Goal: Task Accomplishment & Management: Manage account settings

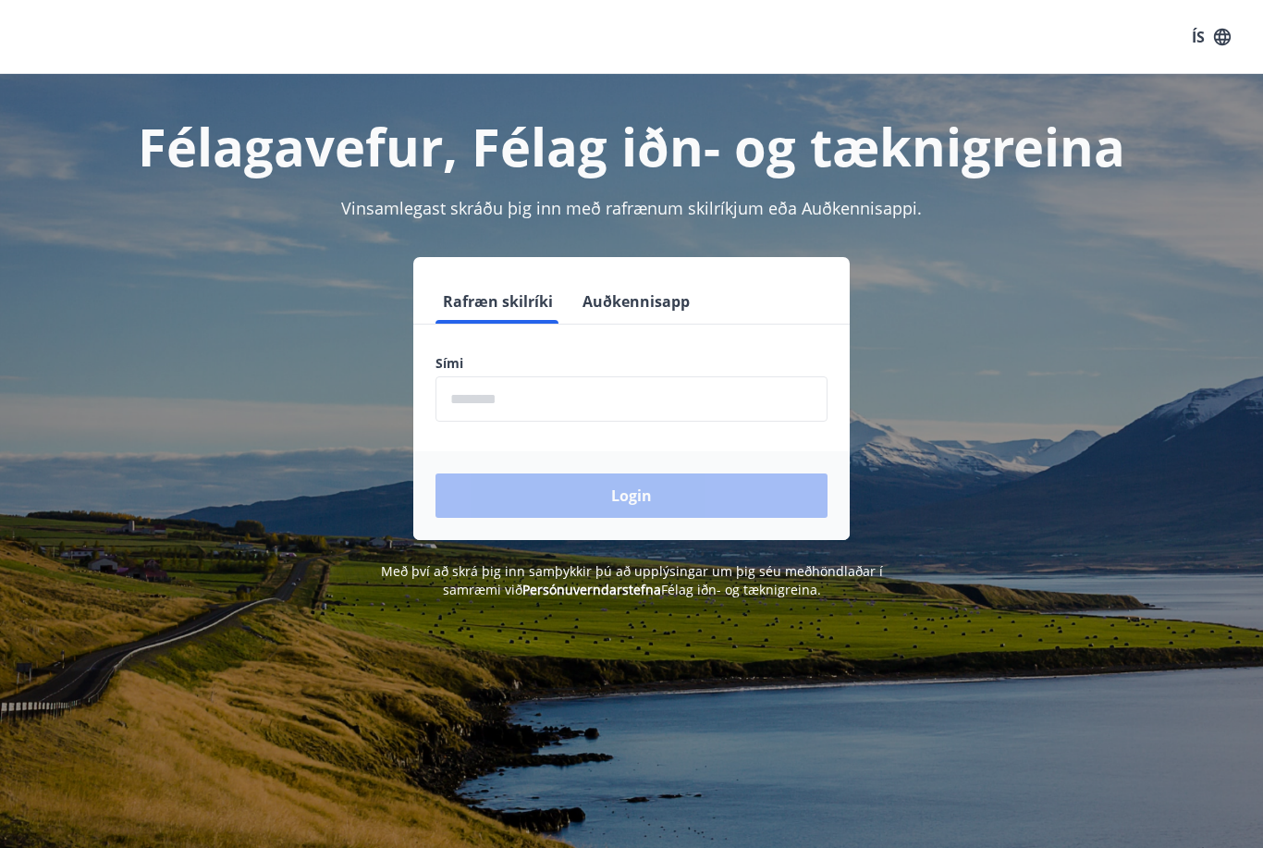
click at [552, 389] on input "phone" at bounding box center [631, 398] width 392 height 45
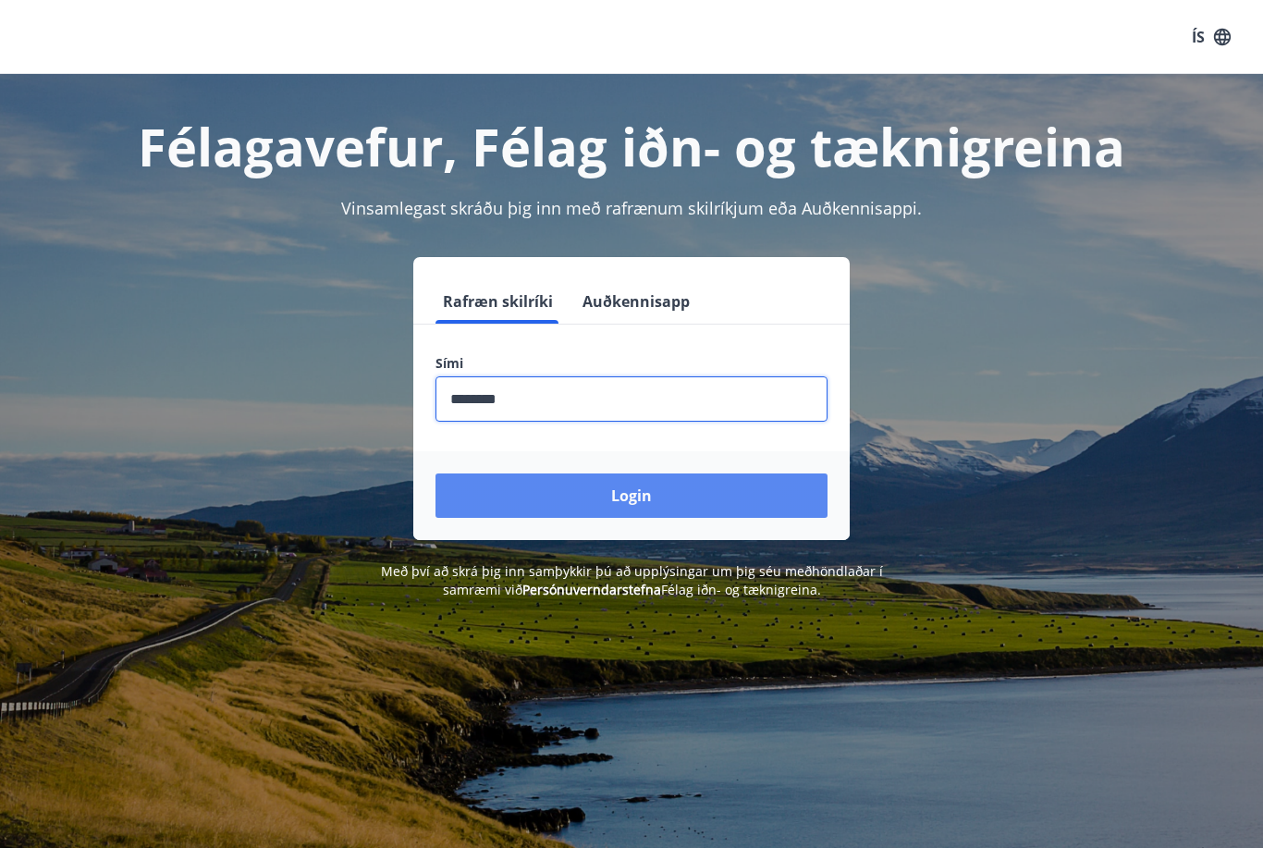
type input "********"
click at [641, 507] on button "Login" at bounding box center [631, 495] width 392 height 44
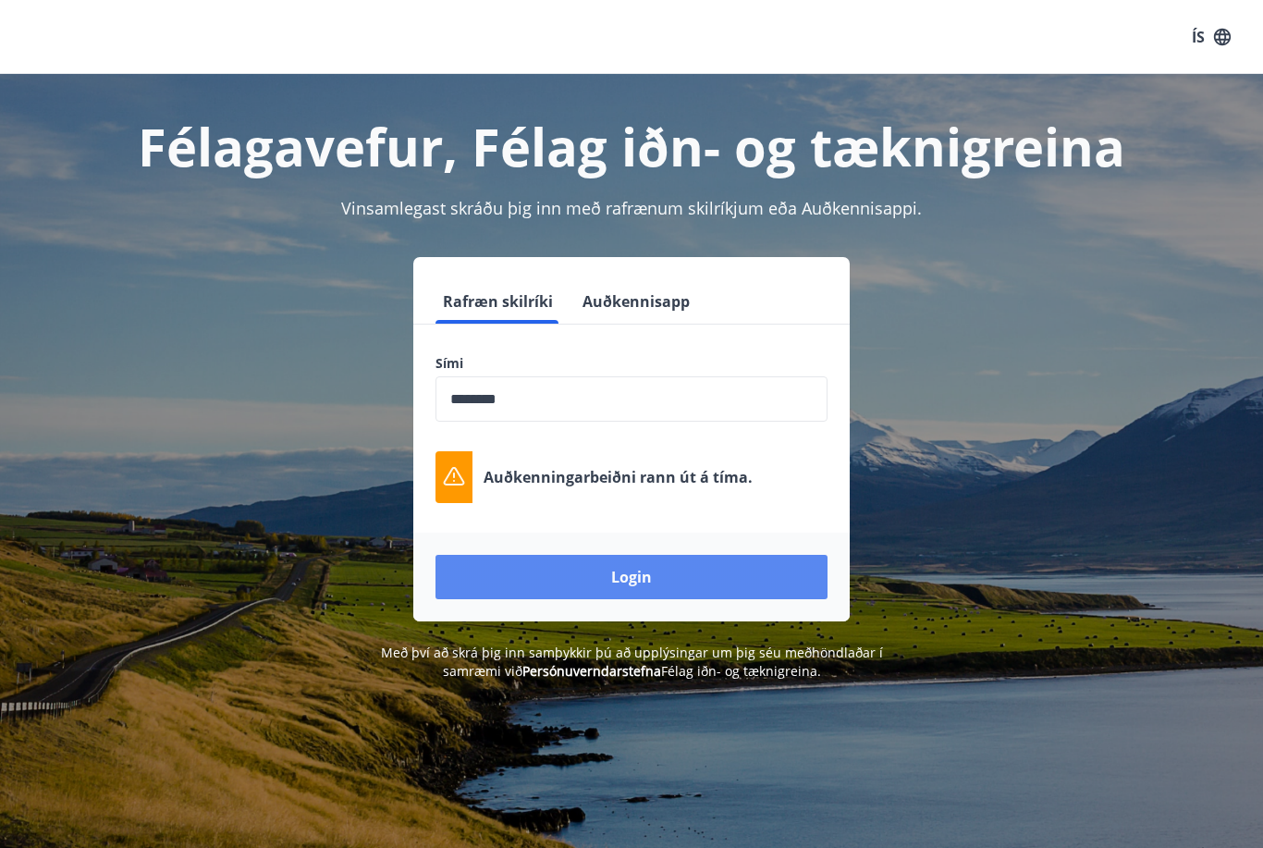
click at [685, 584] on button "Login" at bounding box center [631, 577] width 392 height 44
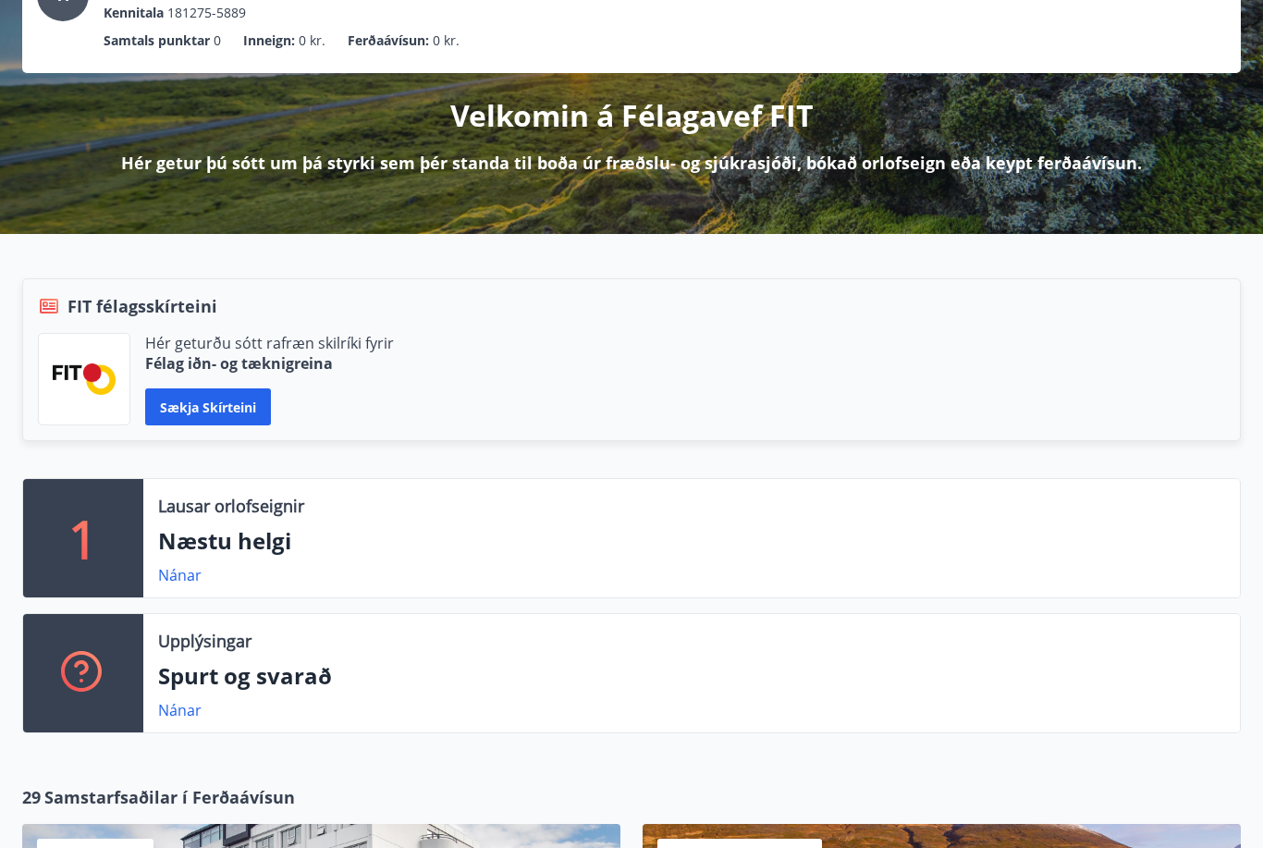
scroll to position [156, 0]
click at [221, 413] on button "Sækja skírteini" at bounding box center [208, 407] width 126 height 37
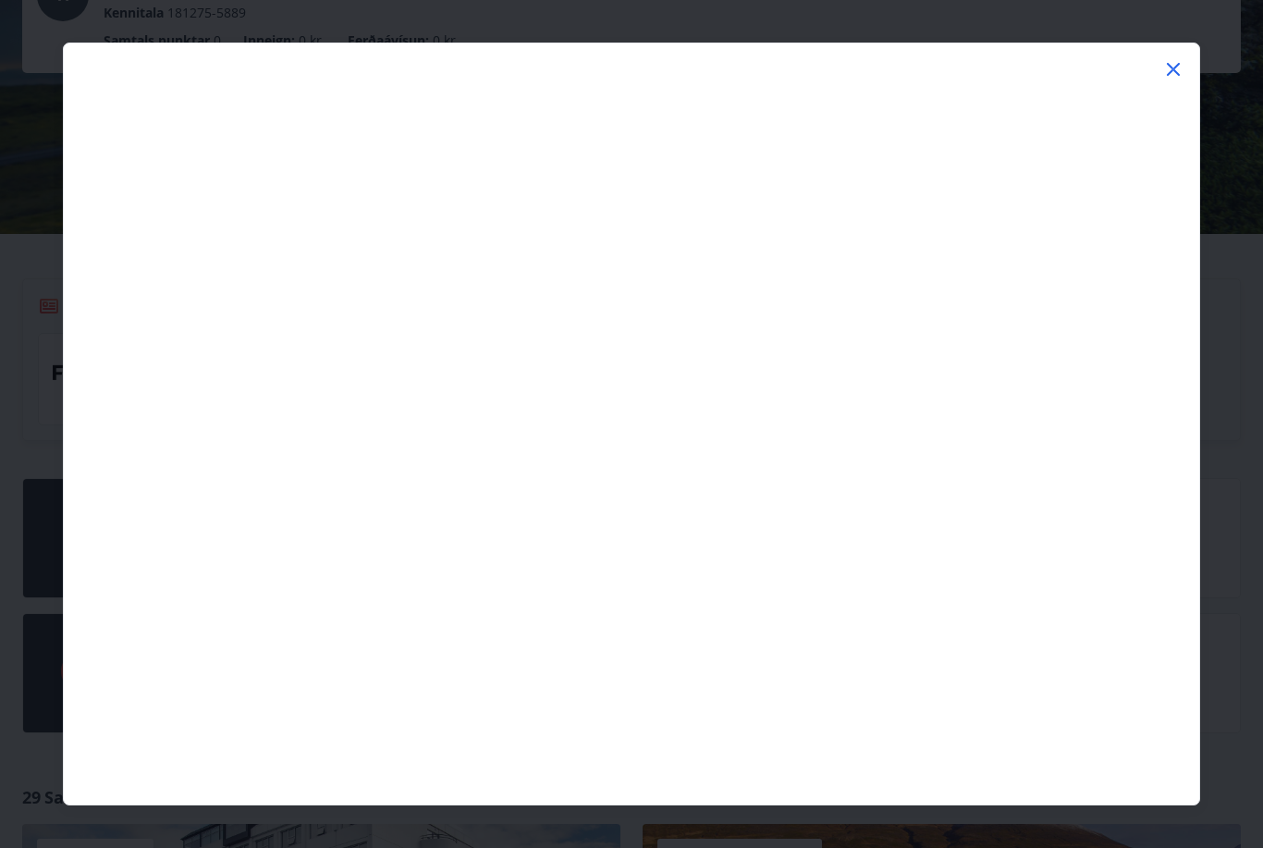
click at [1169, 64] on icon at bounding box center [1173, 69] width 22 height 22
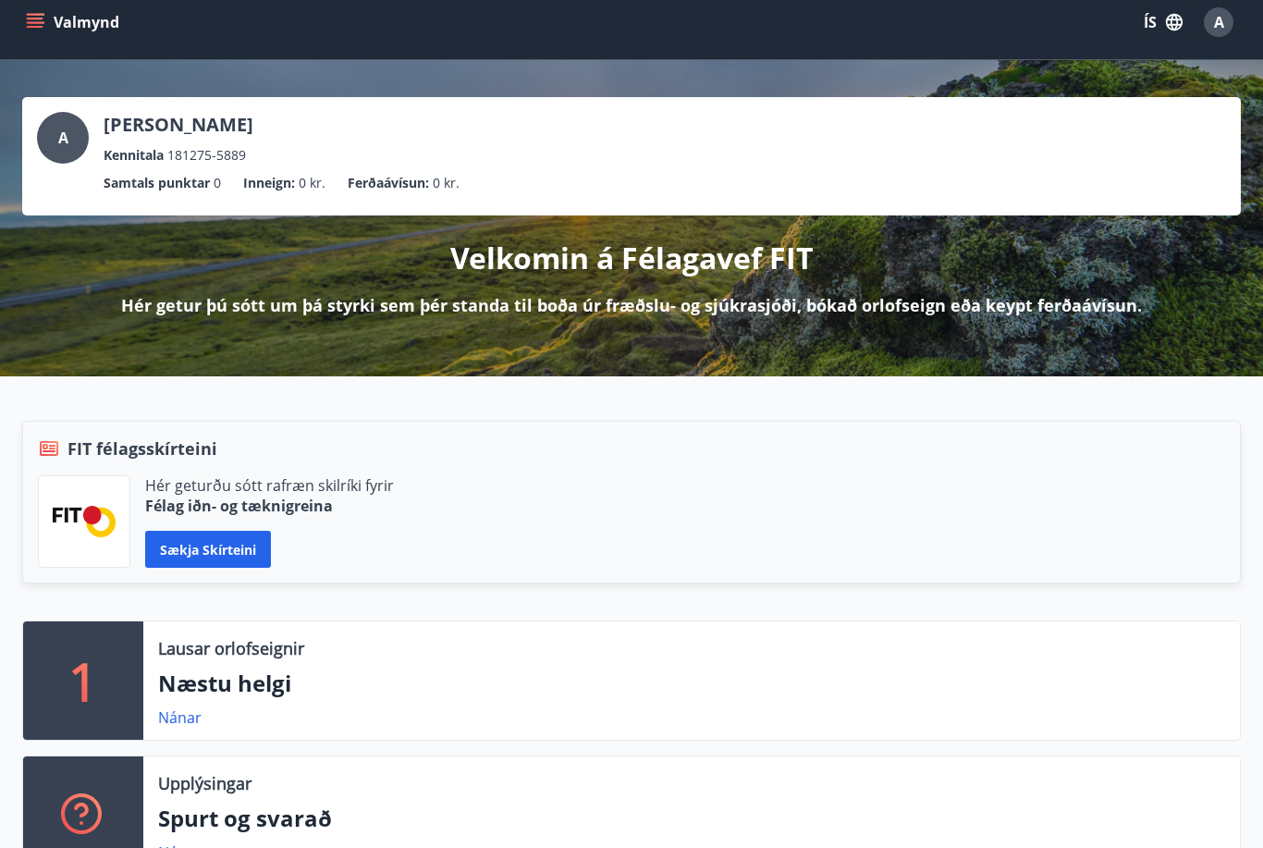
scroll to position [12, 0]
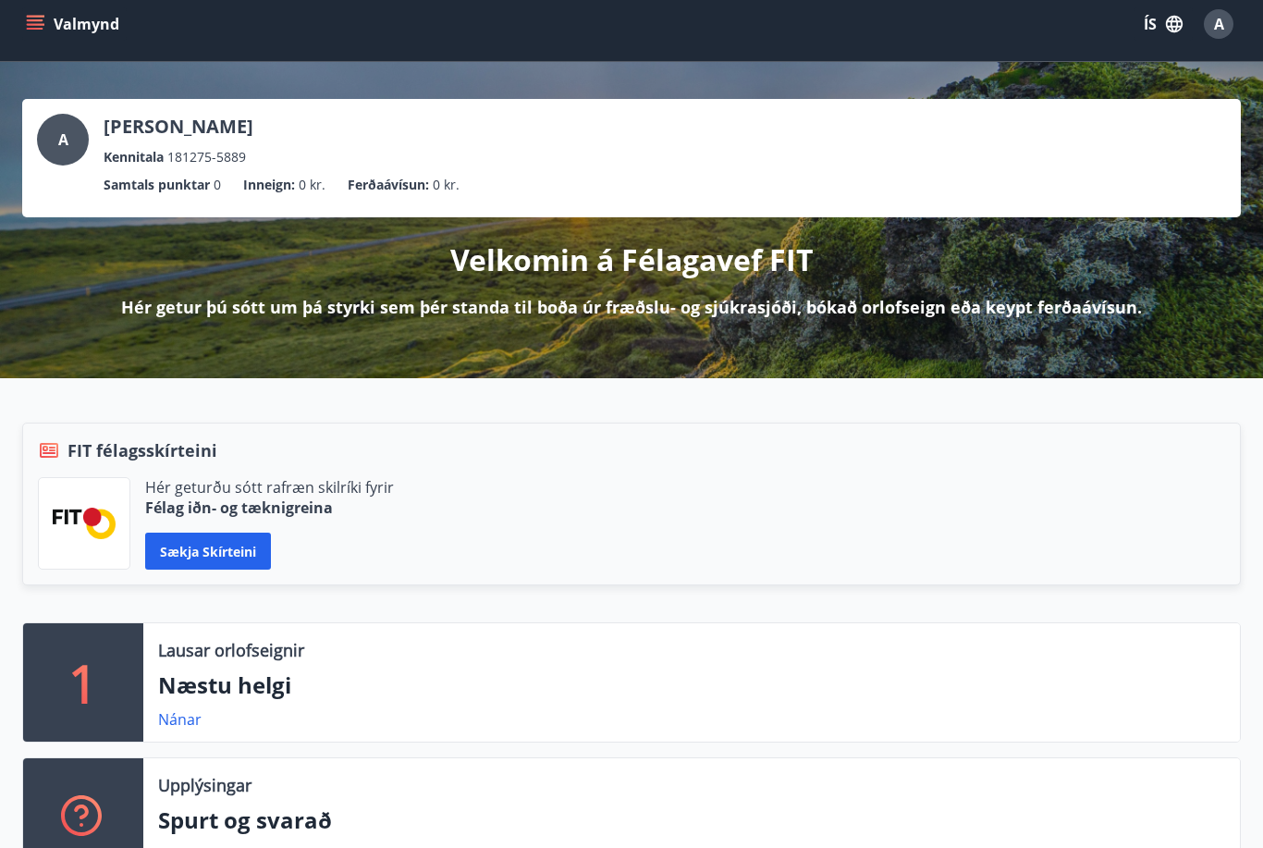
click at [51, 9] on button "Valmynd" at bounding box center [74, 24] width 104 height 33
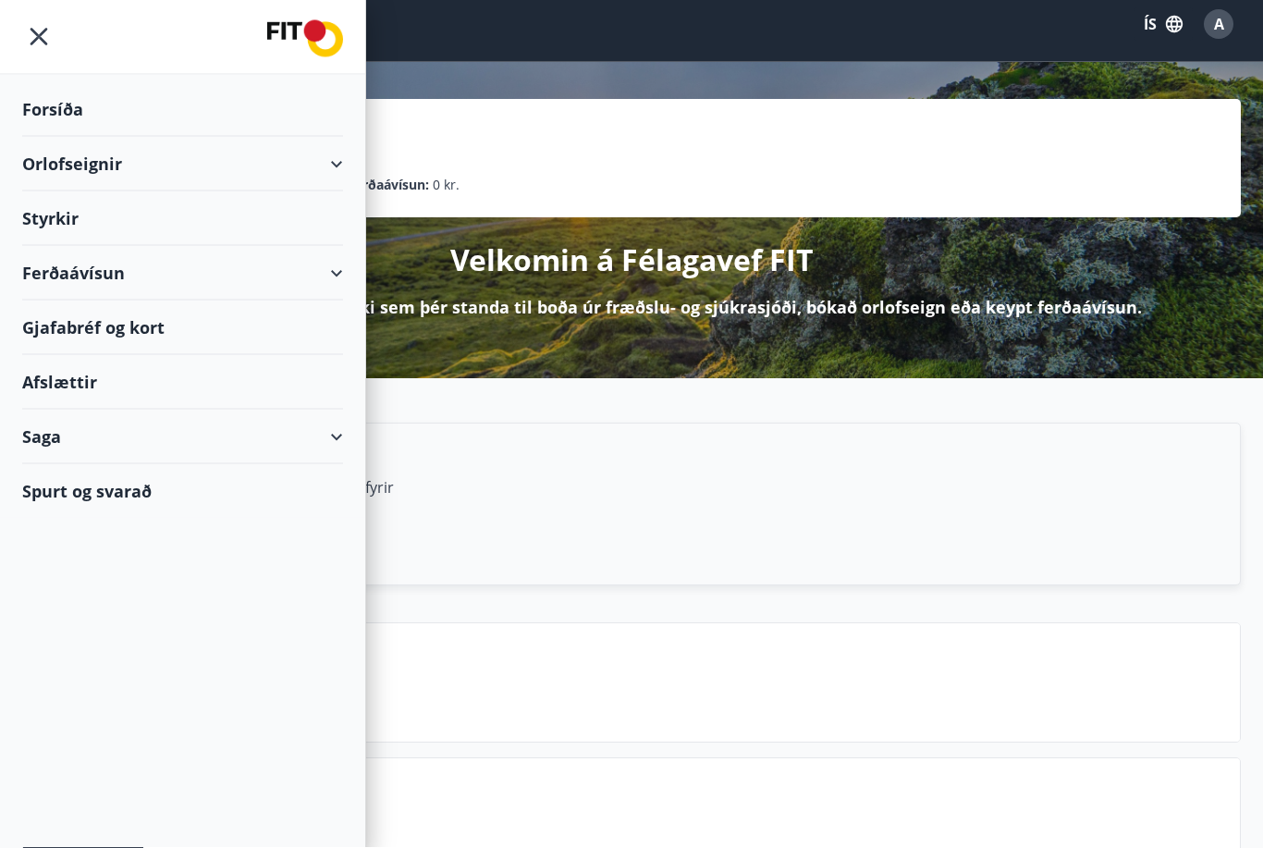
scroll to position [13, 0]
click at [349, 154] on div "Orlofseignir" at bounding box center [182, 164] width 365 height 55
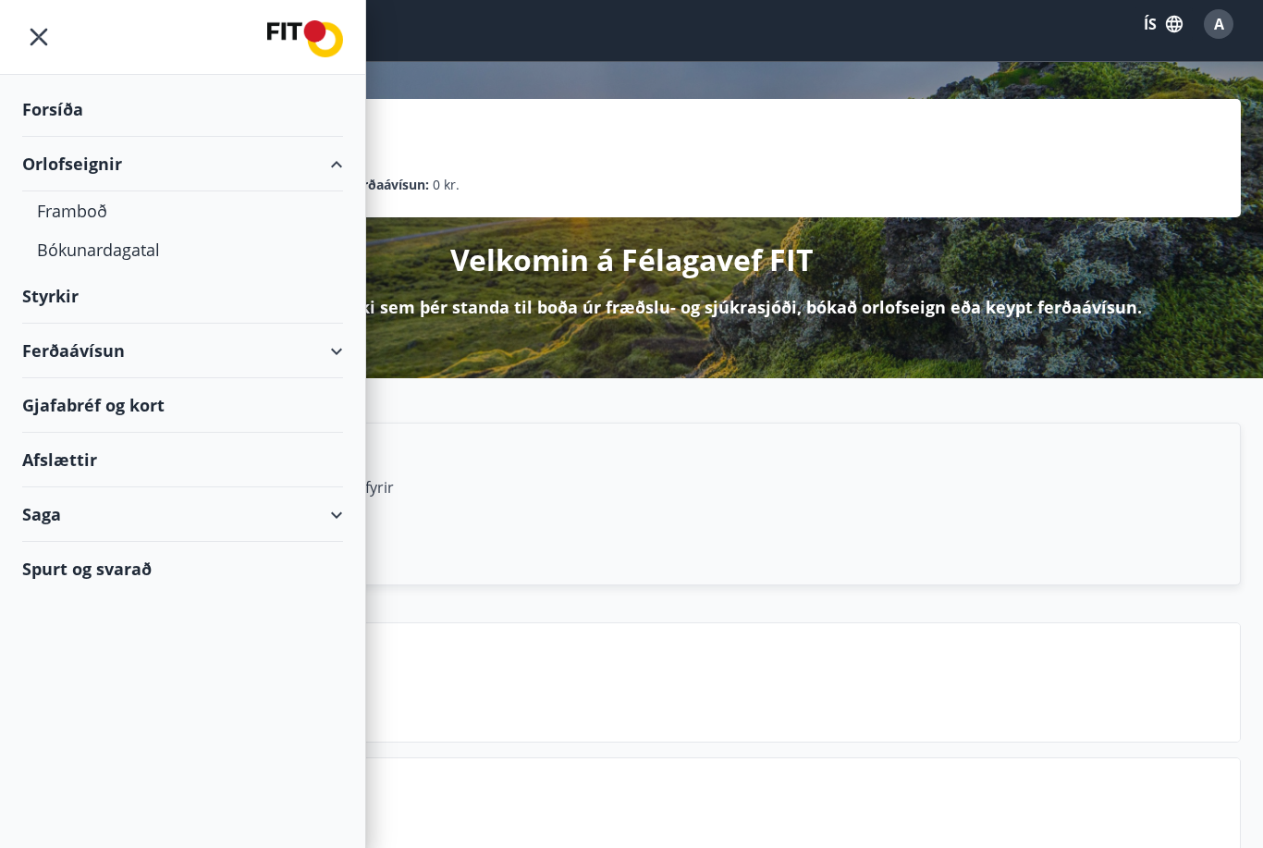
click at [159, 577] on div "Spurt og svarað" at bounding box center [182, 569] width 321 height 54
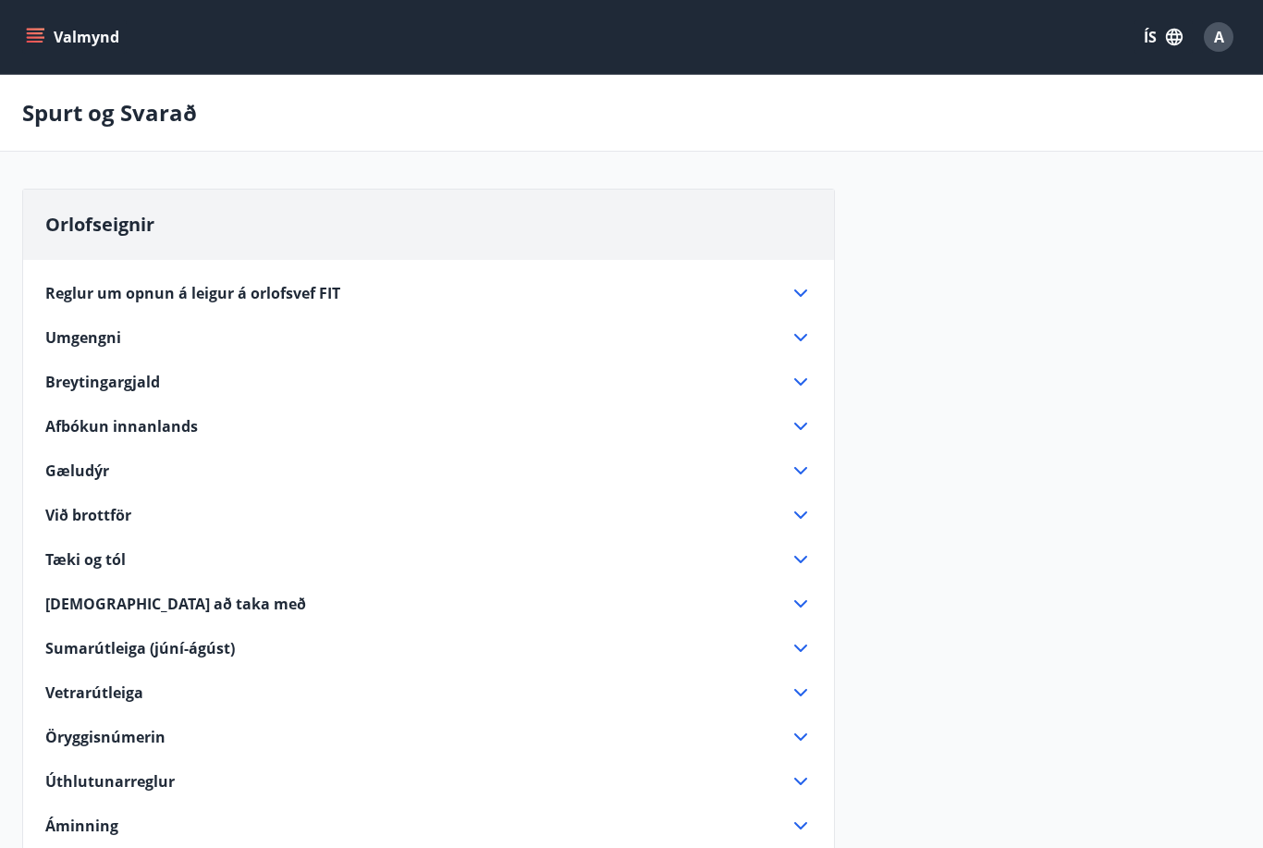
click at [79, 28] on button "Valmynd" at bounding box center [74, 36] width 104 height 33
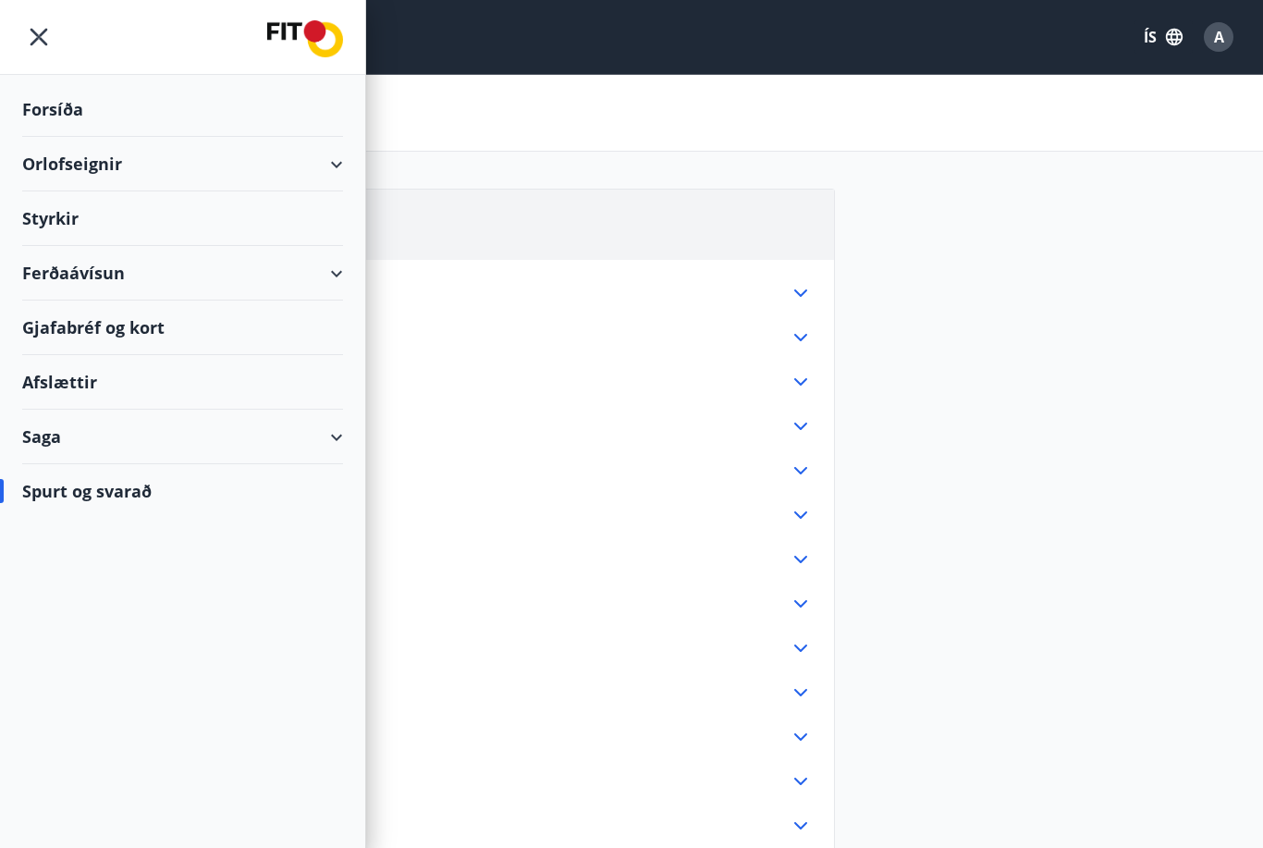
click at [122, 86] on div "Forsíða" at bounding box center [182, 109] width 321 height 55
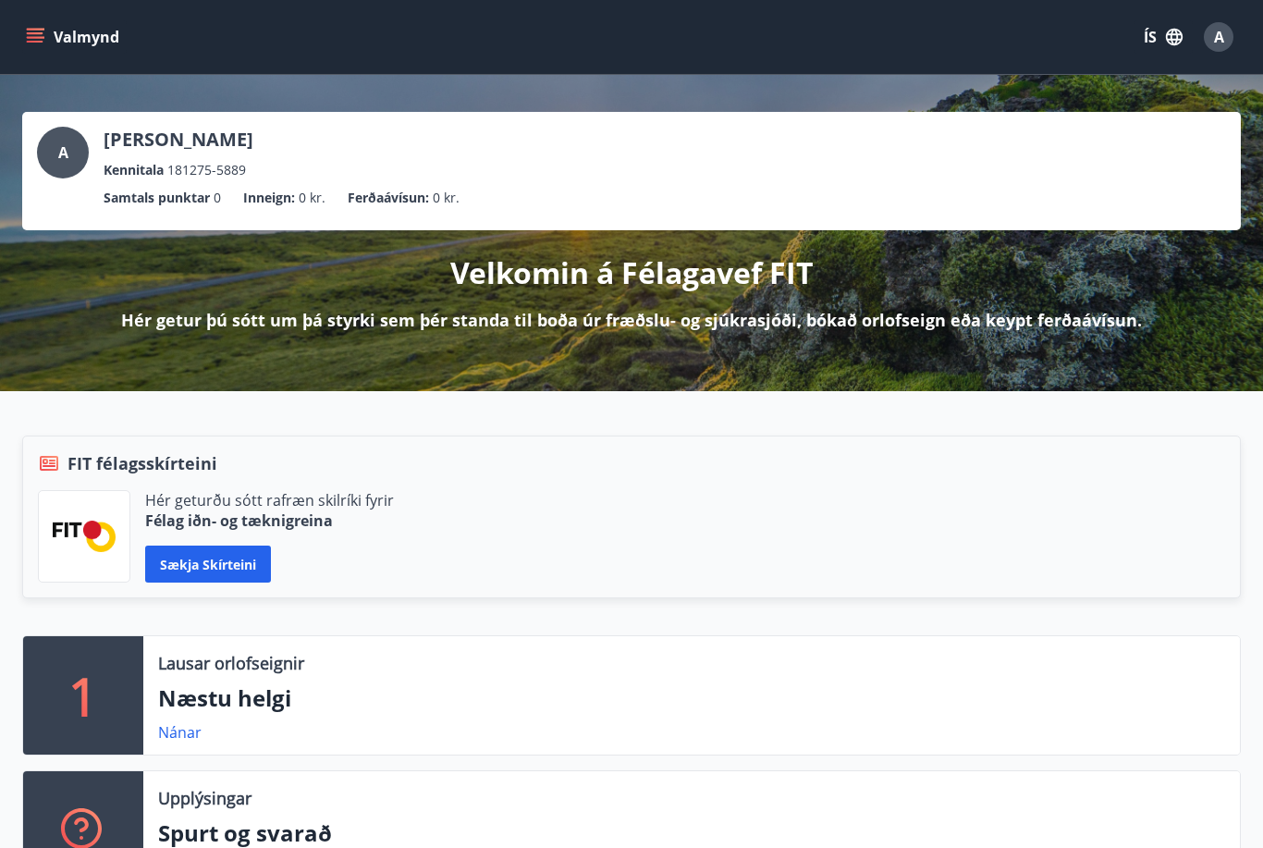
click at [1229, 32] on div "A" at bounding box center [1218, 37] width 30 height 30
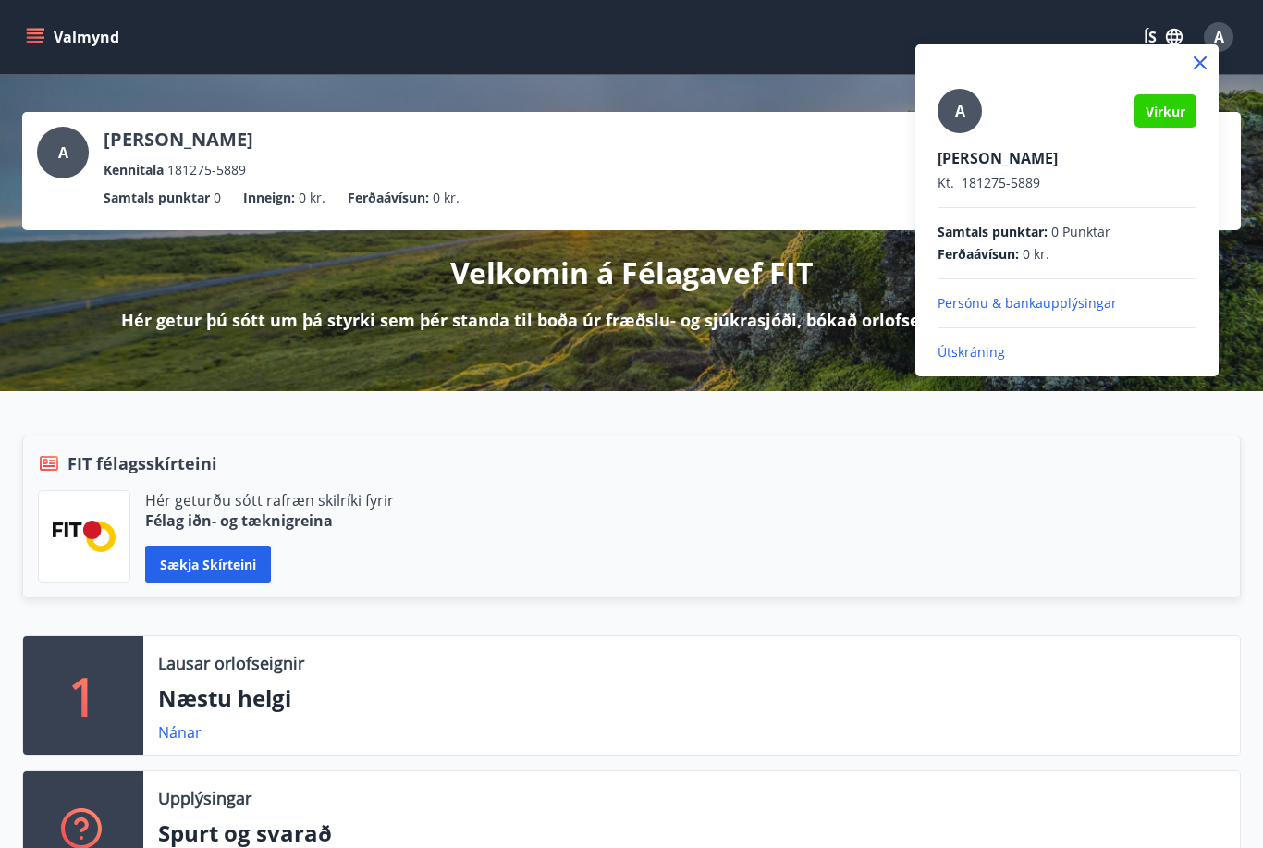
click at [21, 39] on div at bounding box center [631, 424] width 1263 height 848
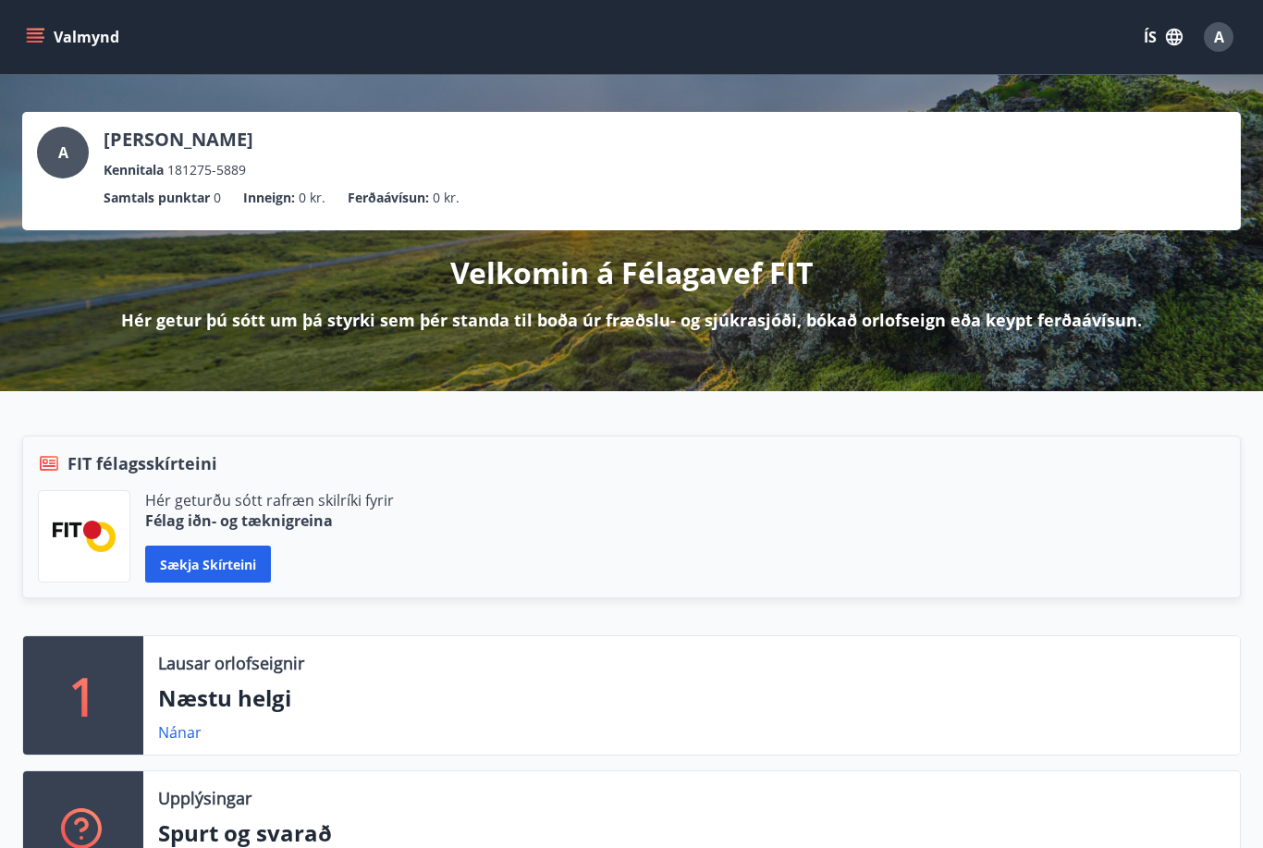
click at [102, 189] on ul "Samtals punktar 0 Inneign : 0 kr. Ferðaávísun : 0 kr." at bounding box center [631, 197] width 1189 height 35
click at [55, 42] on button "Valmynd" at bounding box center [74, 36] width 104 height 33
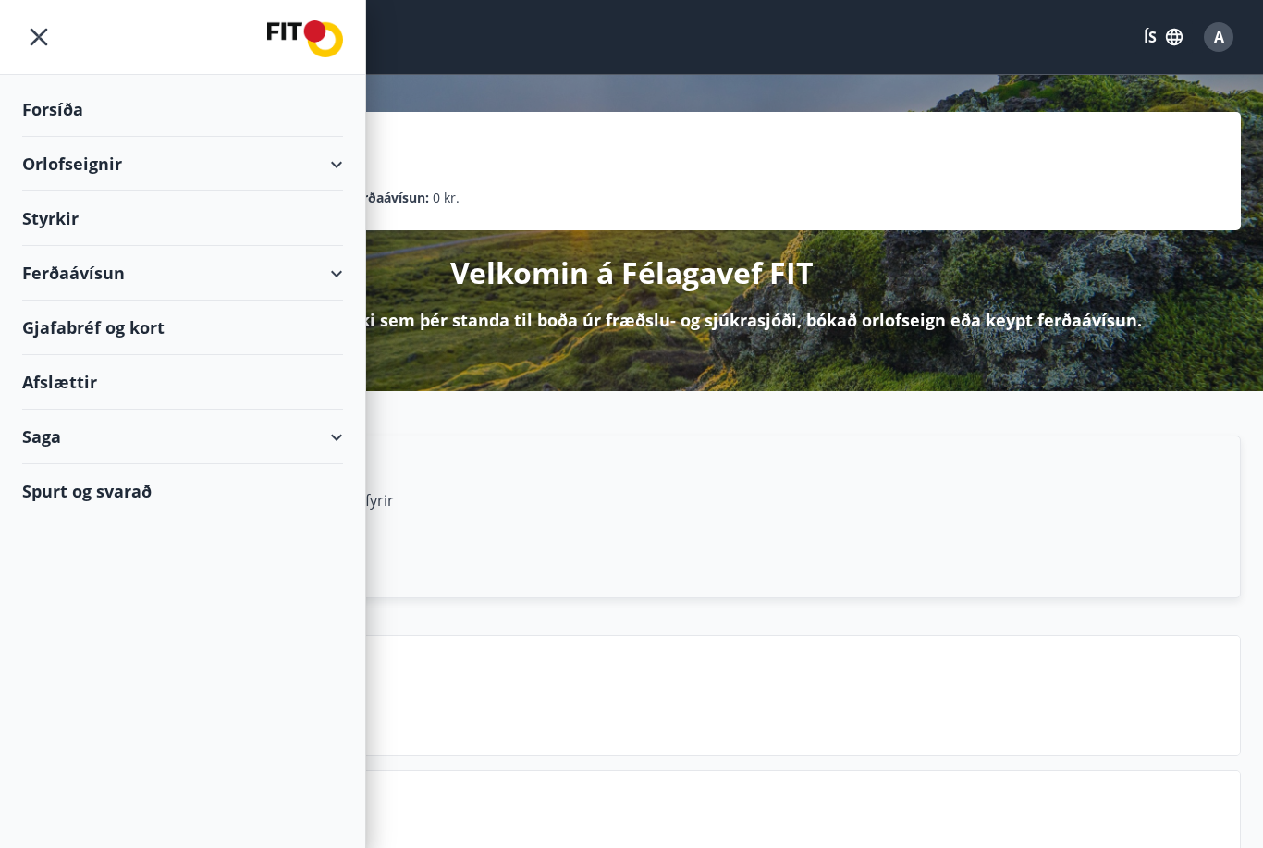
click at [310, 48] on img at bounding box center [305, 38] width 76 height 37
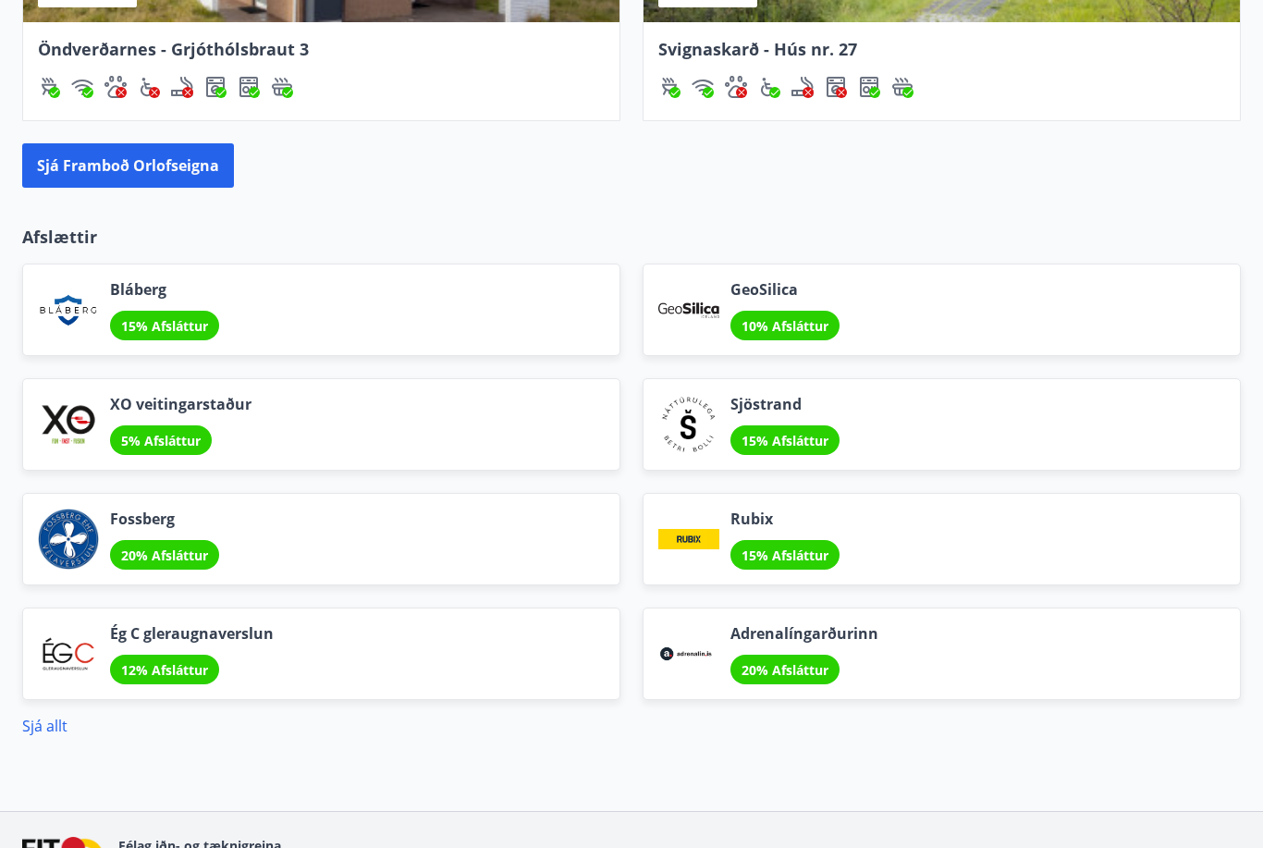
scroll to position [2180, 0]
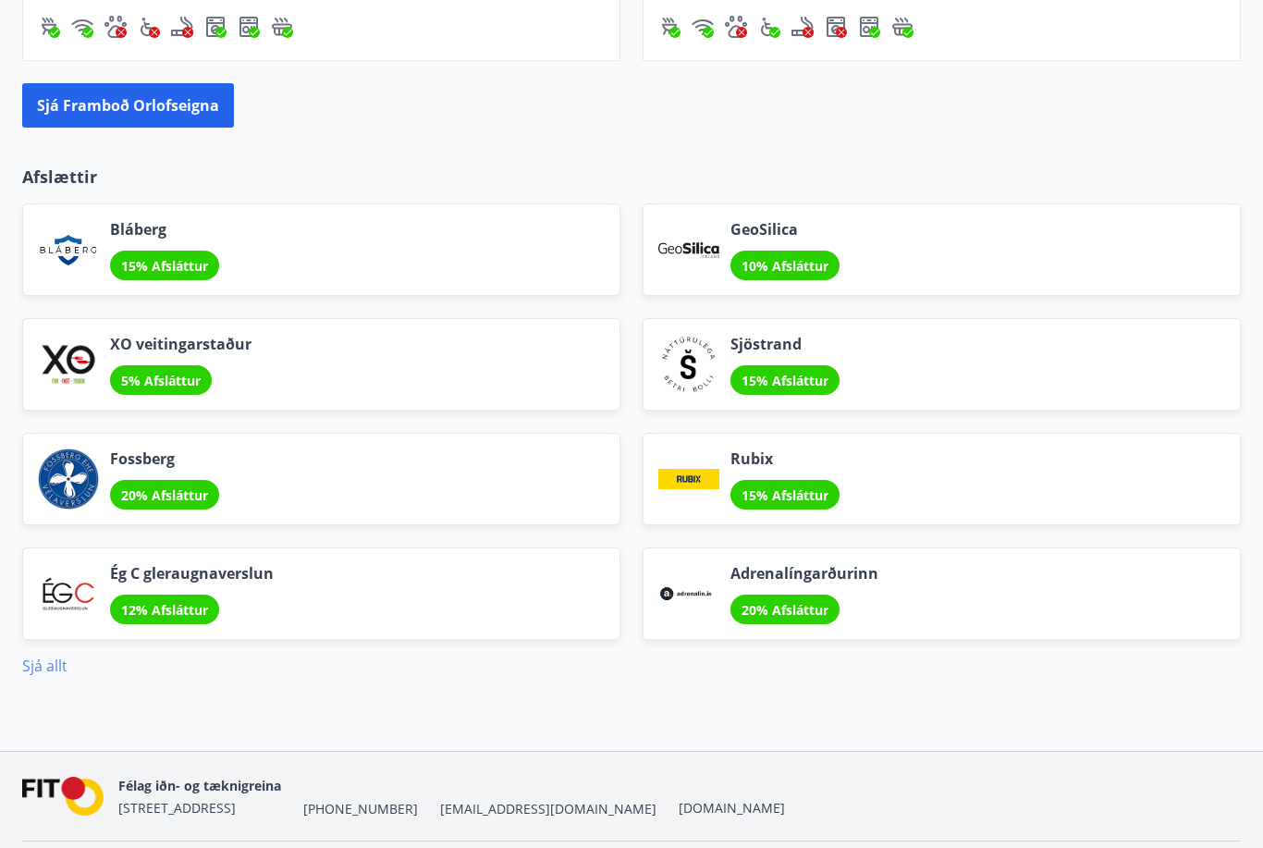
click at [35, 674] on link "Sjá allt" at bounding box center [44, 665] width 45 height 20
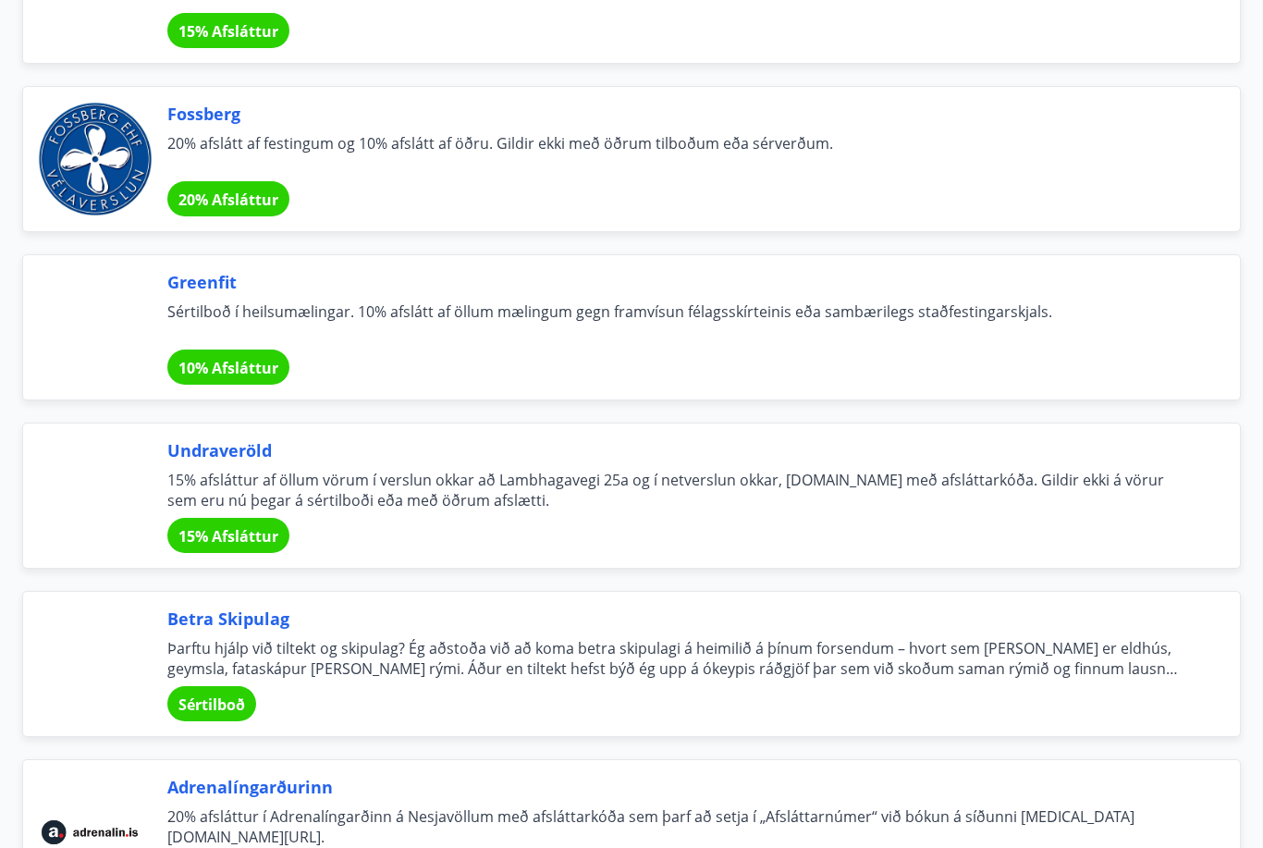
scroll to position [3524, 0]
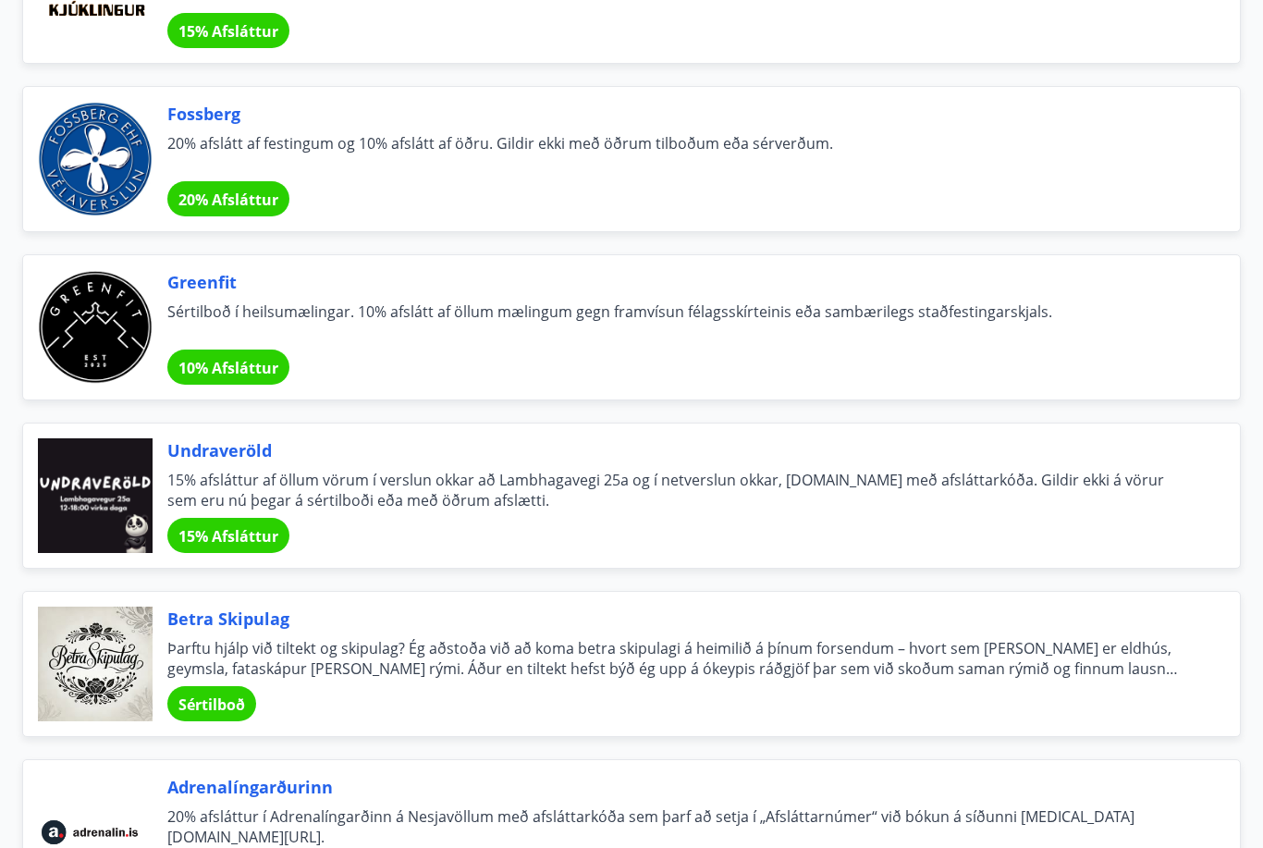
click at [1182, 741] on div "Adrenalíngarðurinn 20% afsláttur í Adrenalíngarðinn á Nesjavöllum með afsláttar…" at bounding box center [620, 821] width 1240 height 168
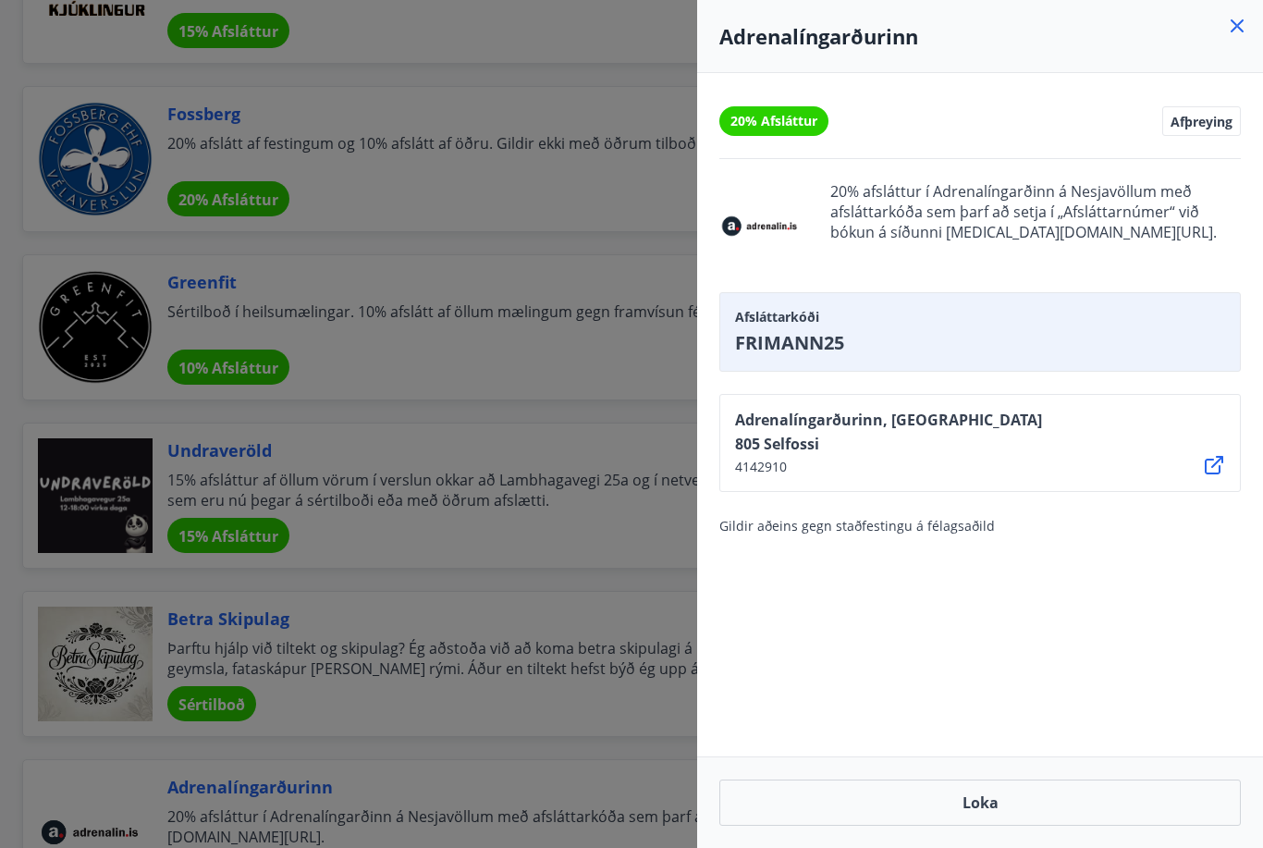
click at [527, 311] on div at bounding box center [631, 424] width 1263 height 848
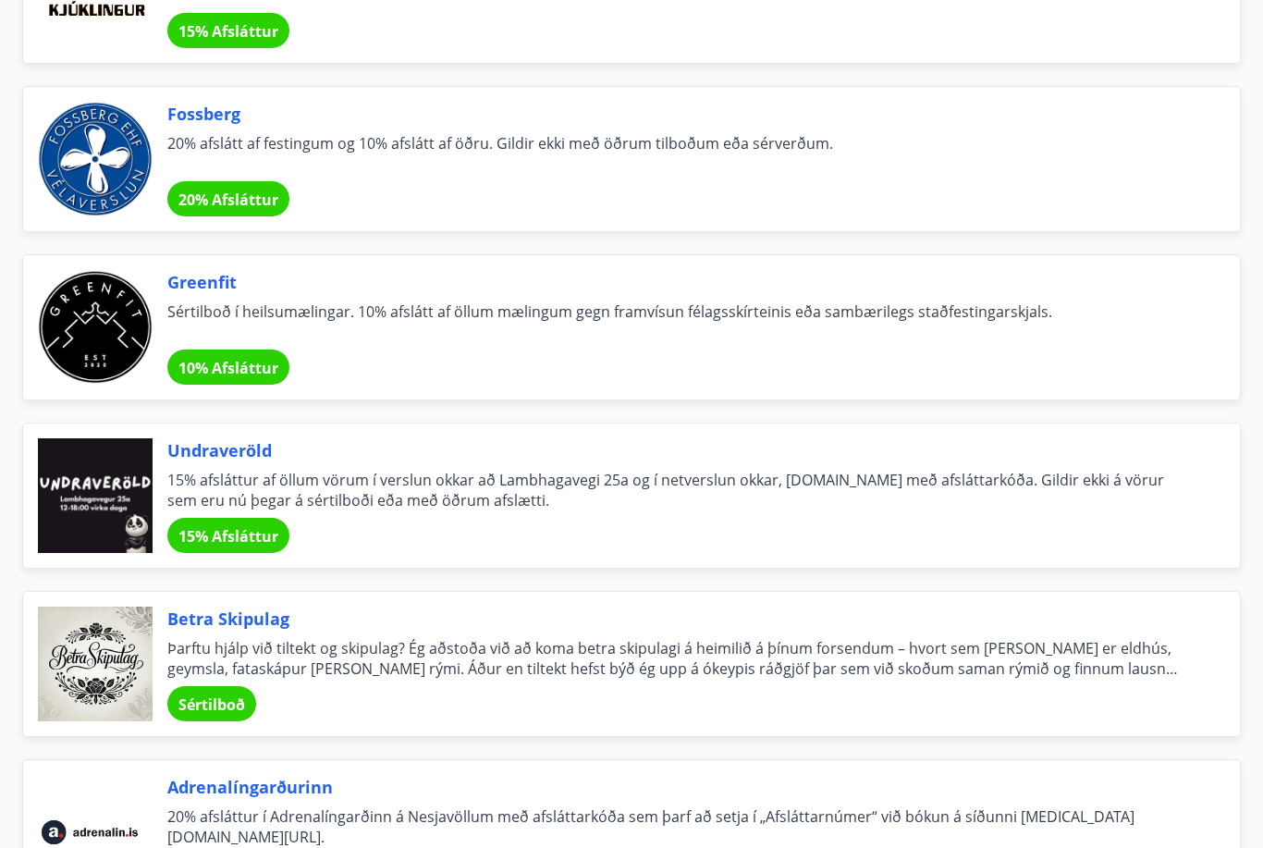
click at [637, 324] on span "Sértilboð í heilsumælingar. 10% afslátt af öllum mælingum gegn framvísun félags…" at bounding box center [681, 321] width 1028 height 41
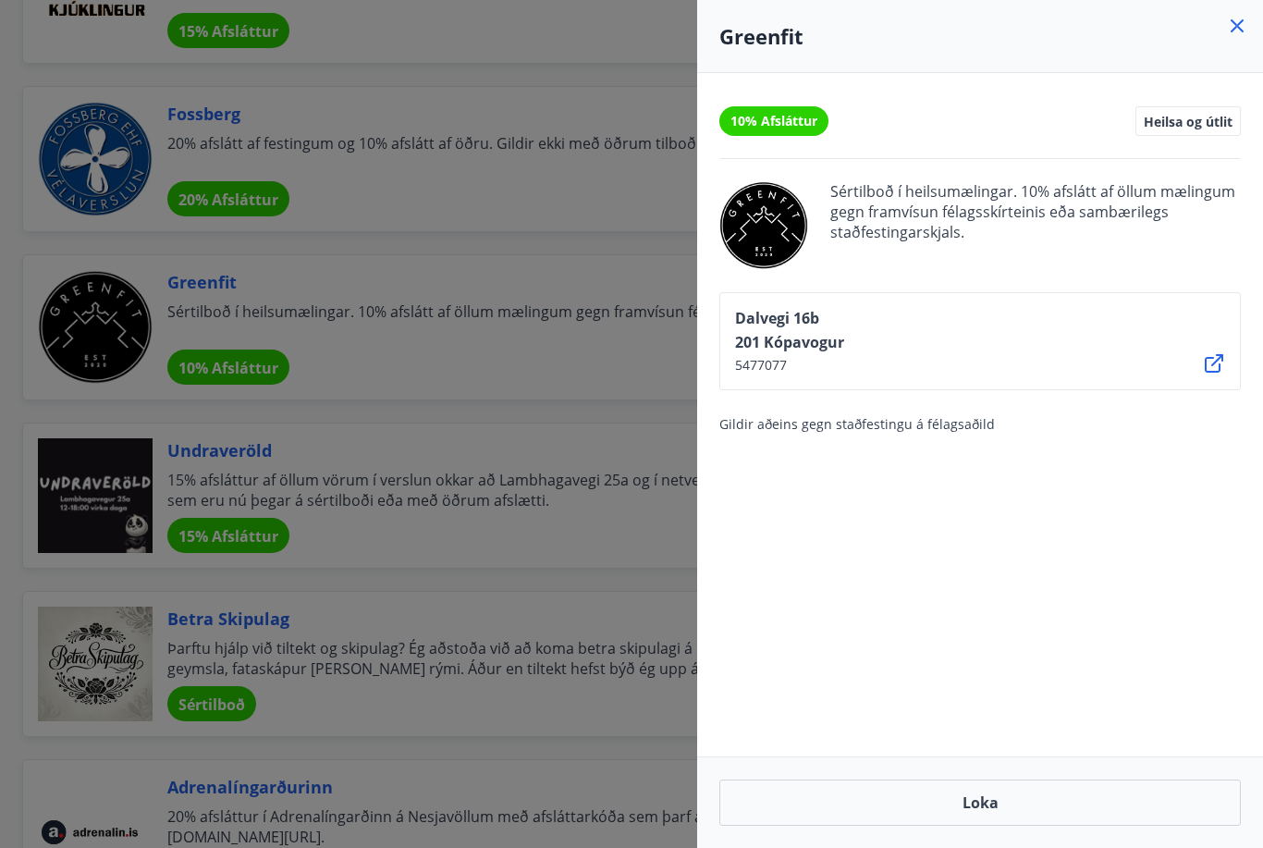
click at [487, 706] on div at bounding box center [631, 424] width 1263 height 848
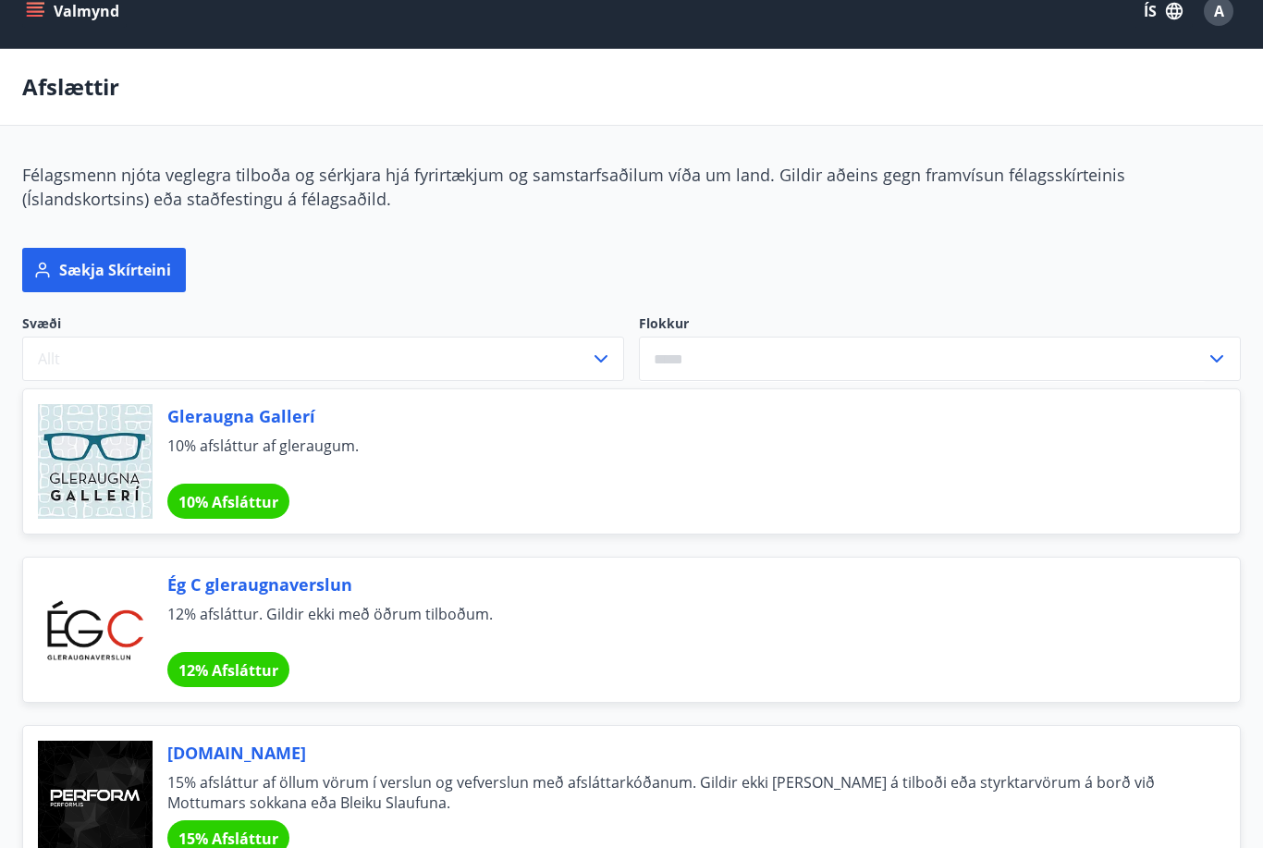
scroll to position [0, 0]
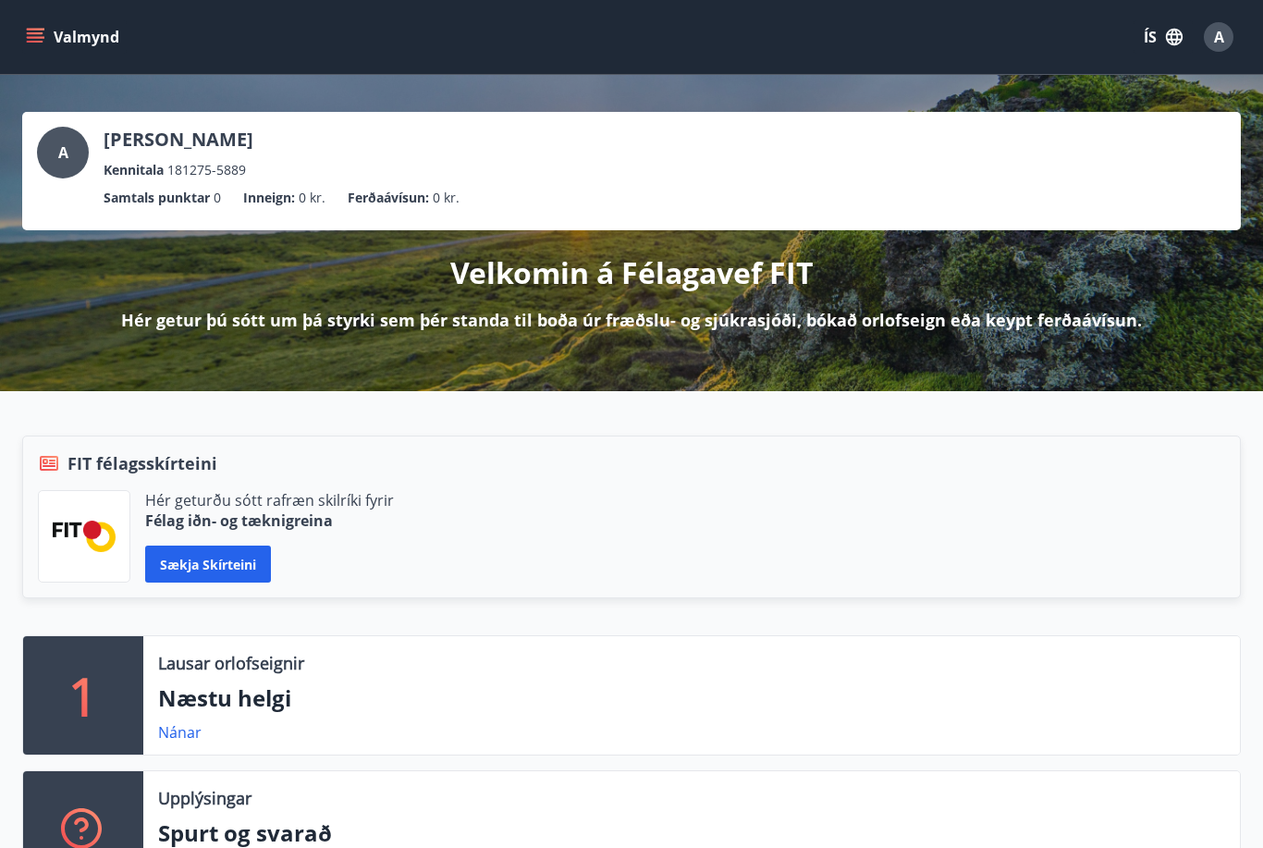
click at [91, 31] on button "Valmynd" at bounding box center [74, 36] width 104 height 33
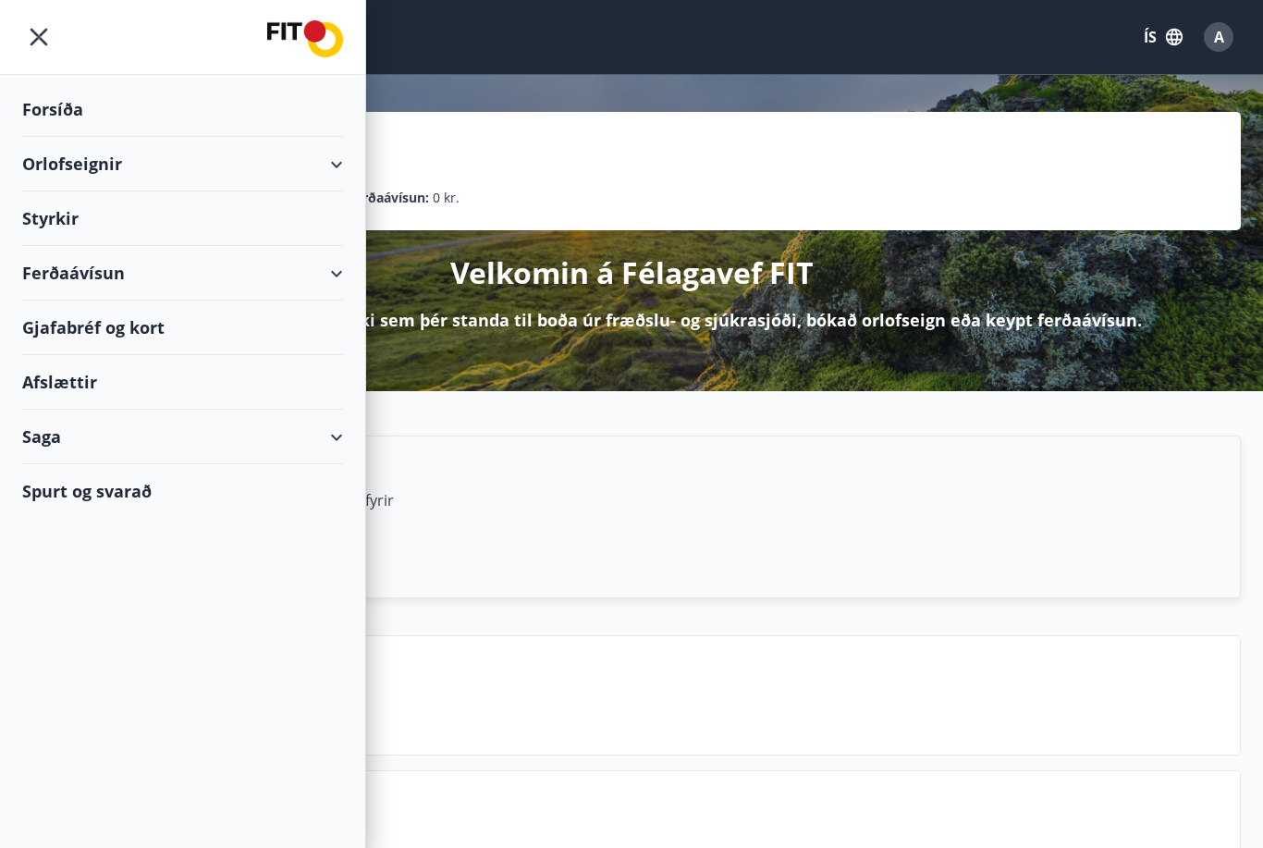
click at [306, 31] on img at bounding box center [305, 38] width 76 height 37
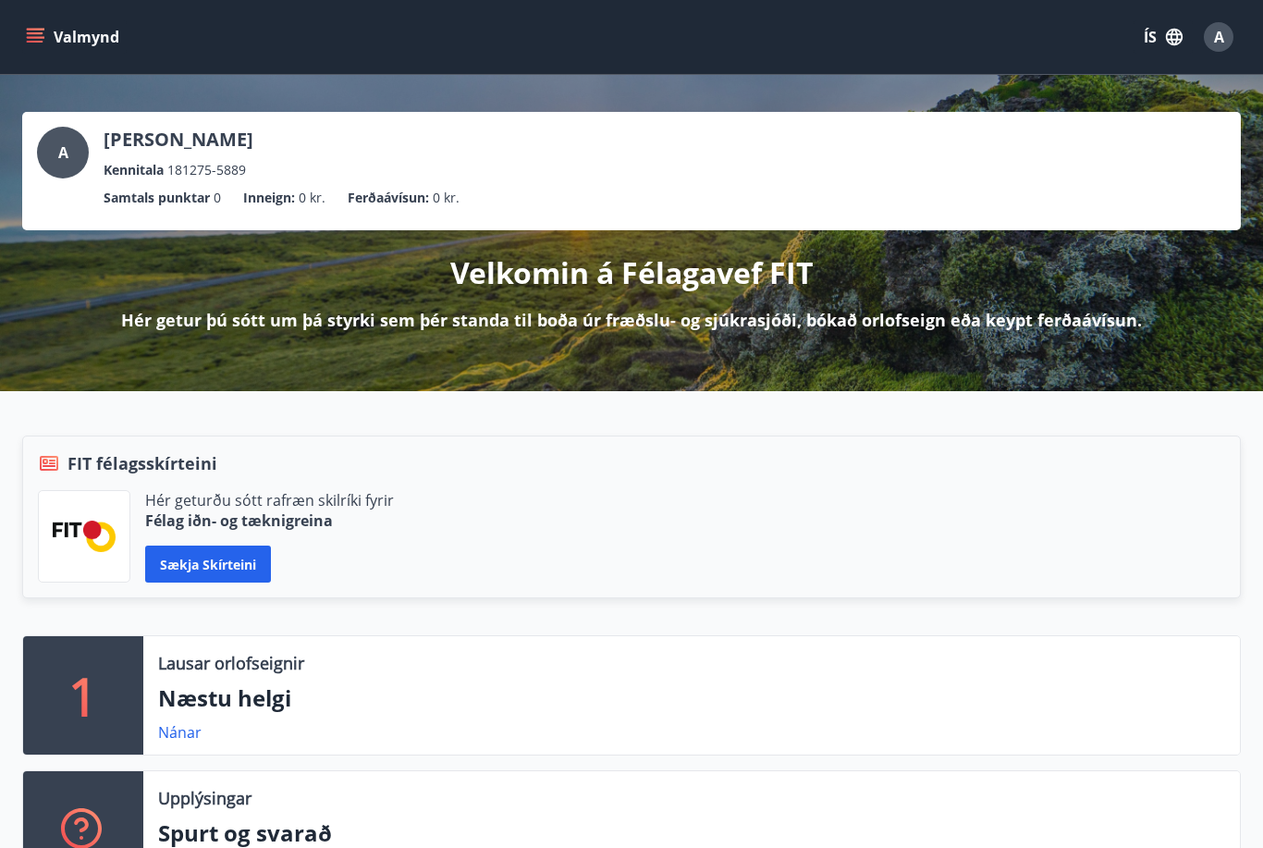
click at [68, 141] on div "A" at bounding box center [63, 153] width 52 height 52
click at [36, 41] on icon "menu" at bounding box center [35, 42] width 17 height 2
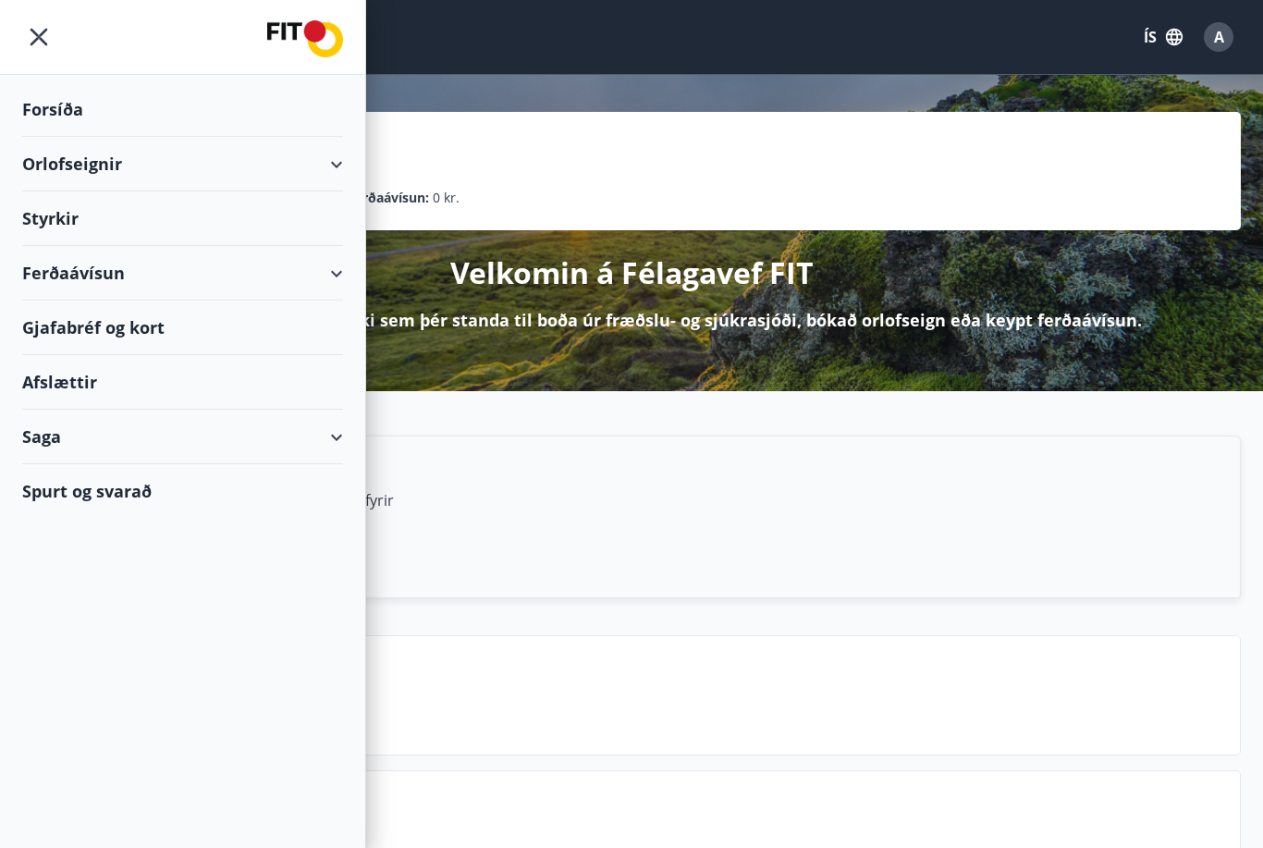
click at [332, 50] on img at bounding box center [305, 38] width 76 height 37
